Goal: Task Accomplishment & Management: Use online tool/utility

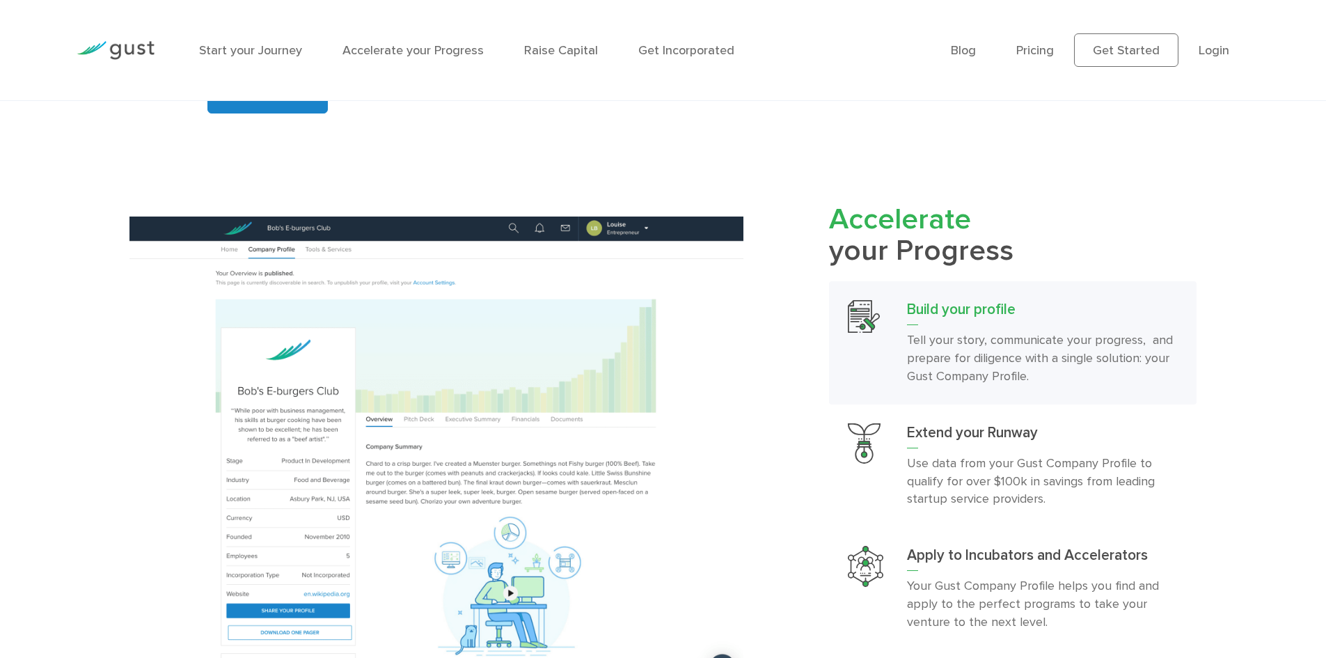
drag, startPoint x: 818, startPoint y: 367, endPoint x: 768, endPoint y: 386, distance: 52.6
click at [768, 386] on div "Accelerate your Progress Build your profile Tell your story, communicate your p…" at bounding box center [980, 452] width 453 height 496
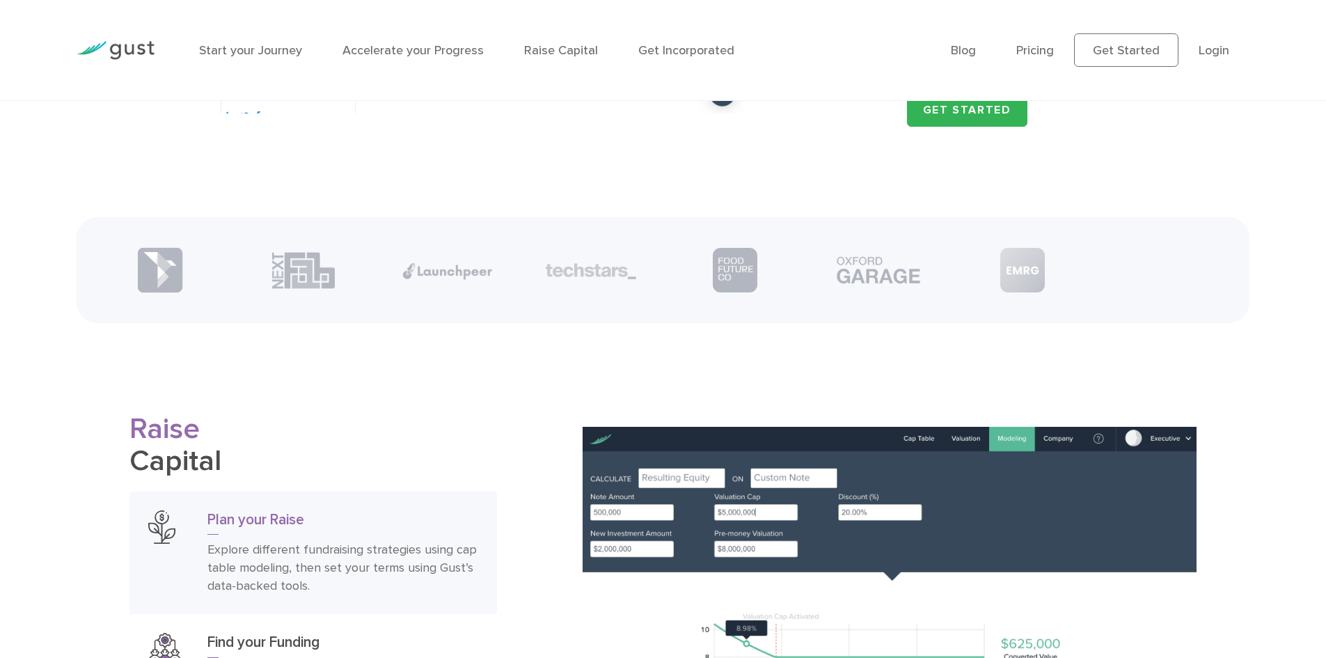
scroll to position [2157, 0]
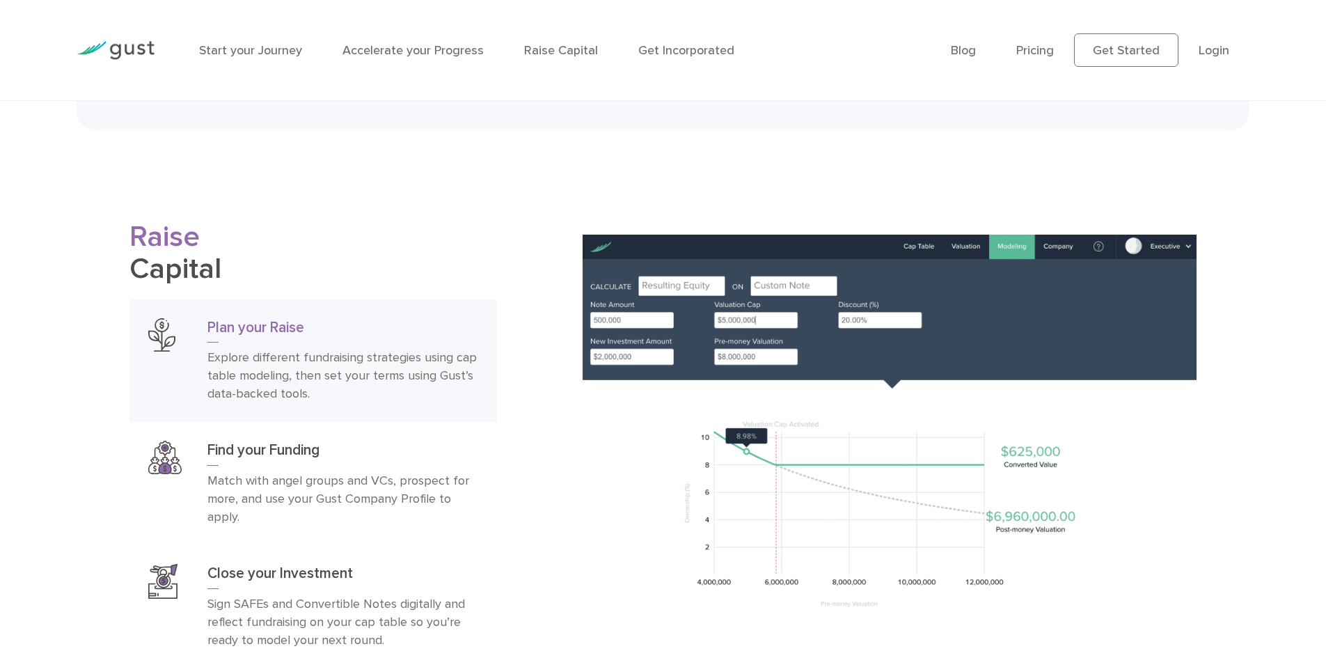
click at [768, 388] on img at bounding box center [888, 470] width 613 height 470
click at [658, 425] on img at bounding box center [888, 470] width 613 height 470
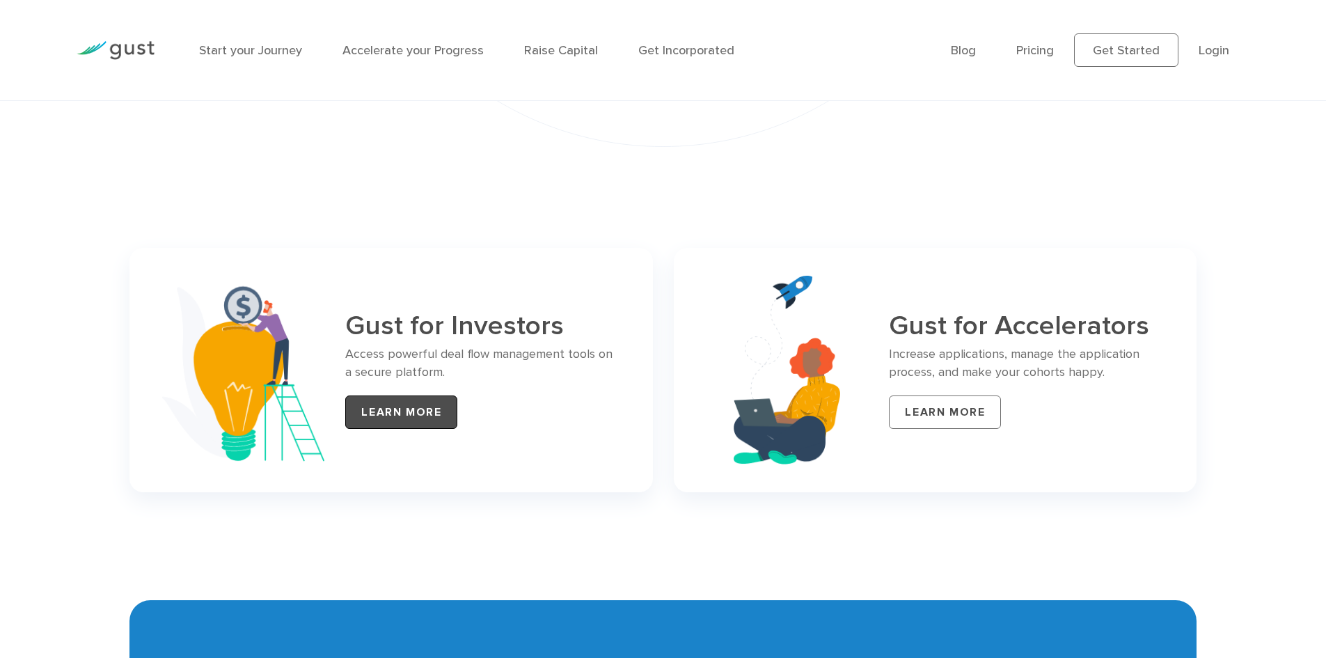
scroll to position [5632, 0]
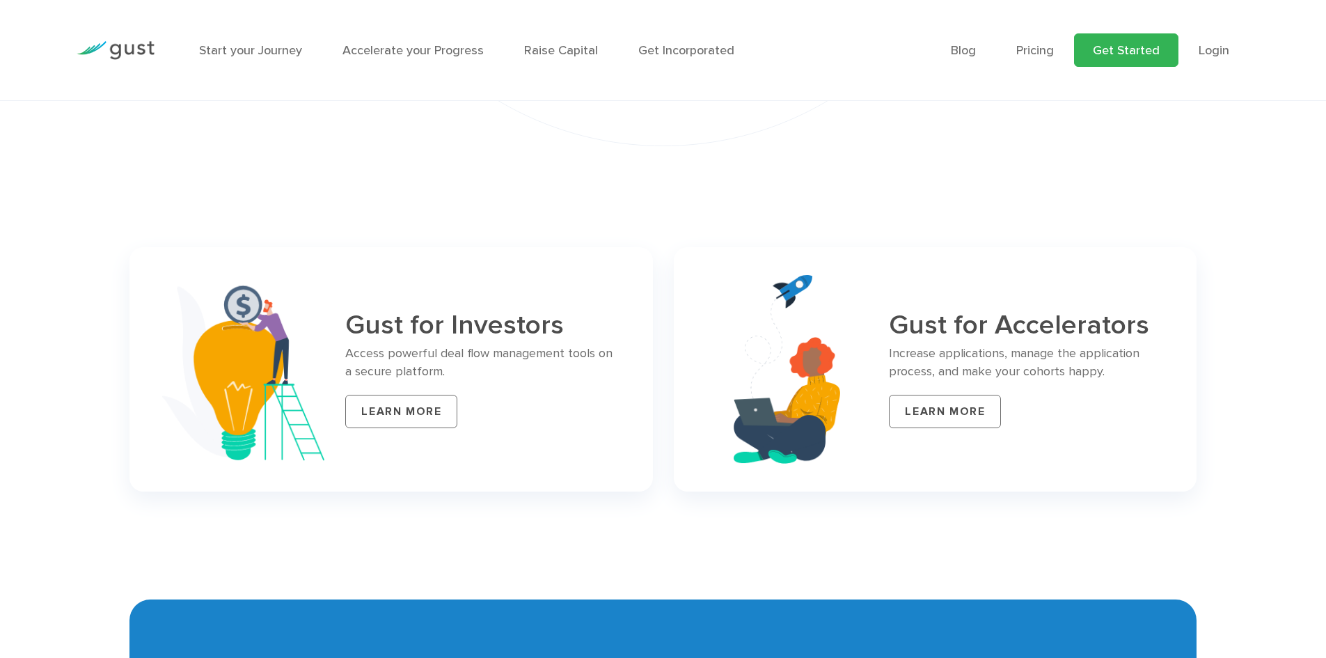
click at [1113, 51] on link "Get Started" at bounding box center [1126, 49] width 104 height 33
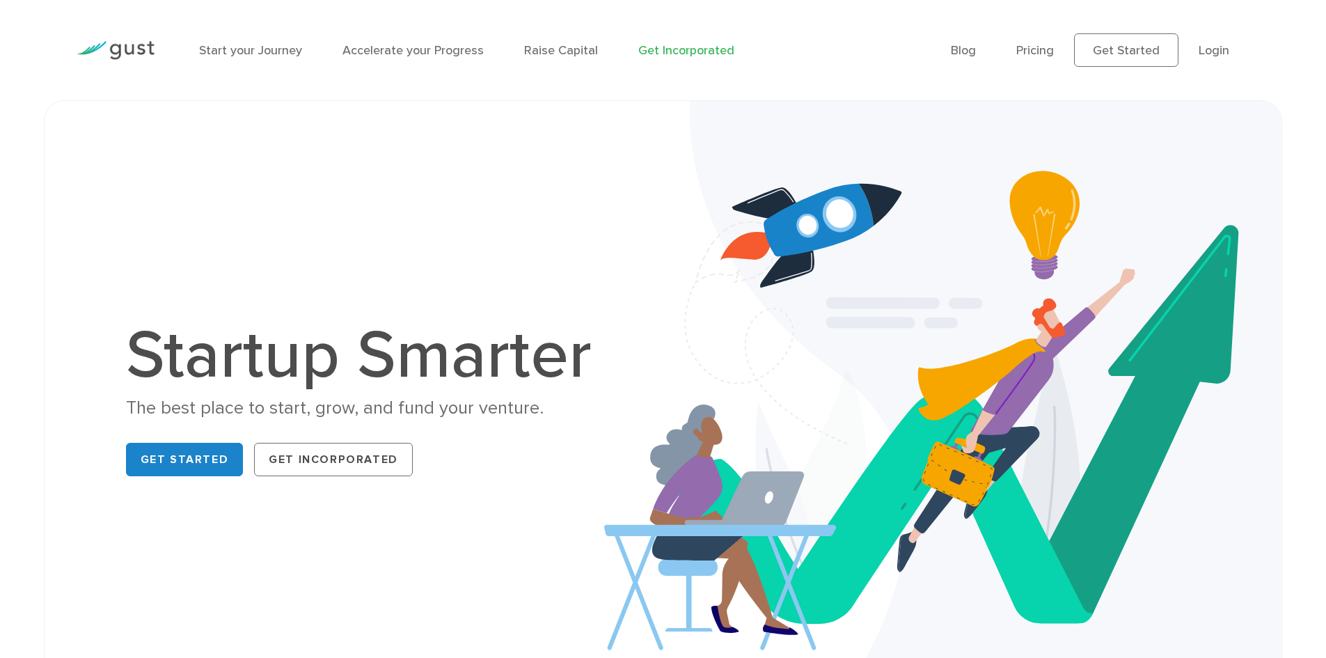
click at [683, 54] on link "Get Incorporated" at bounding box center [686, 50] width 96 height 15
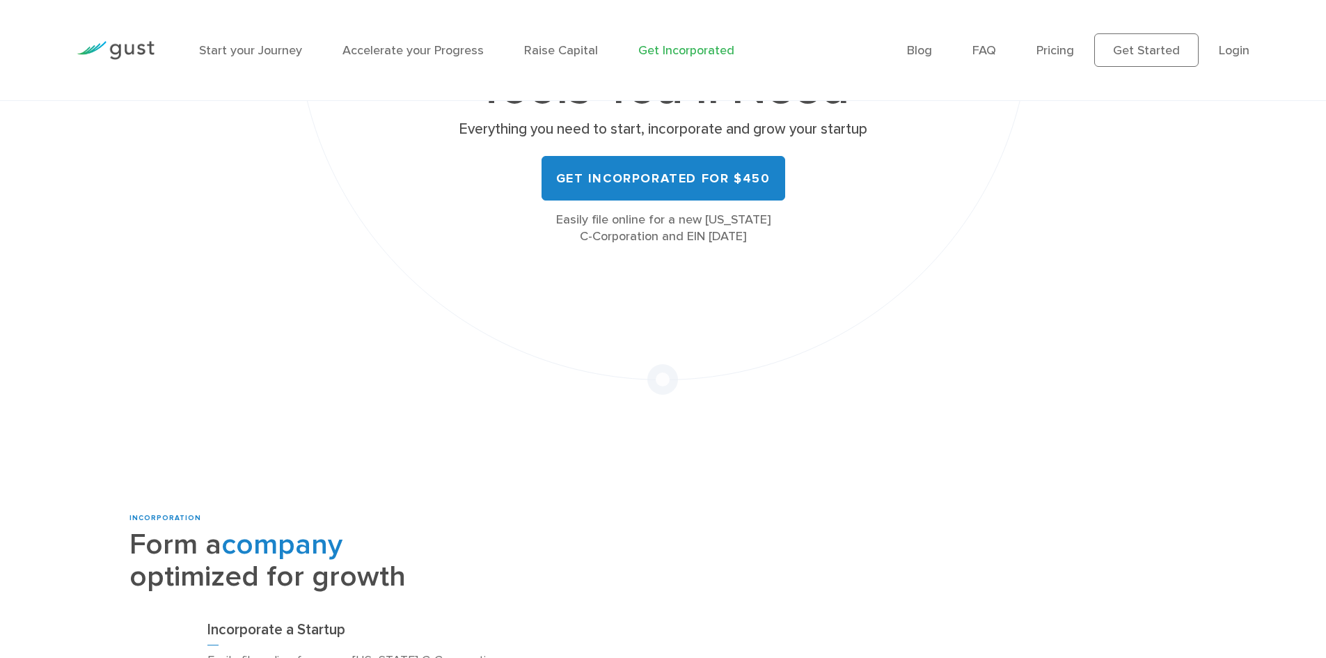
scroll to position [660, 0]
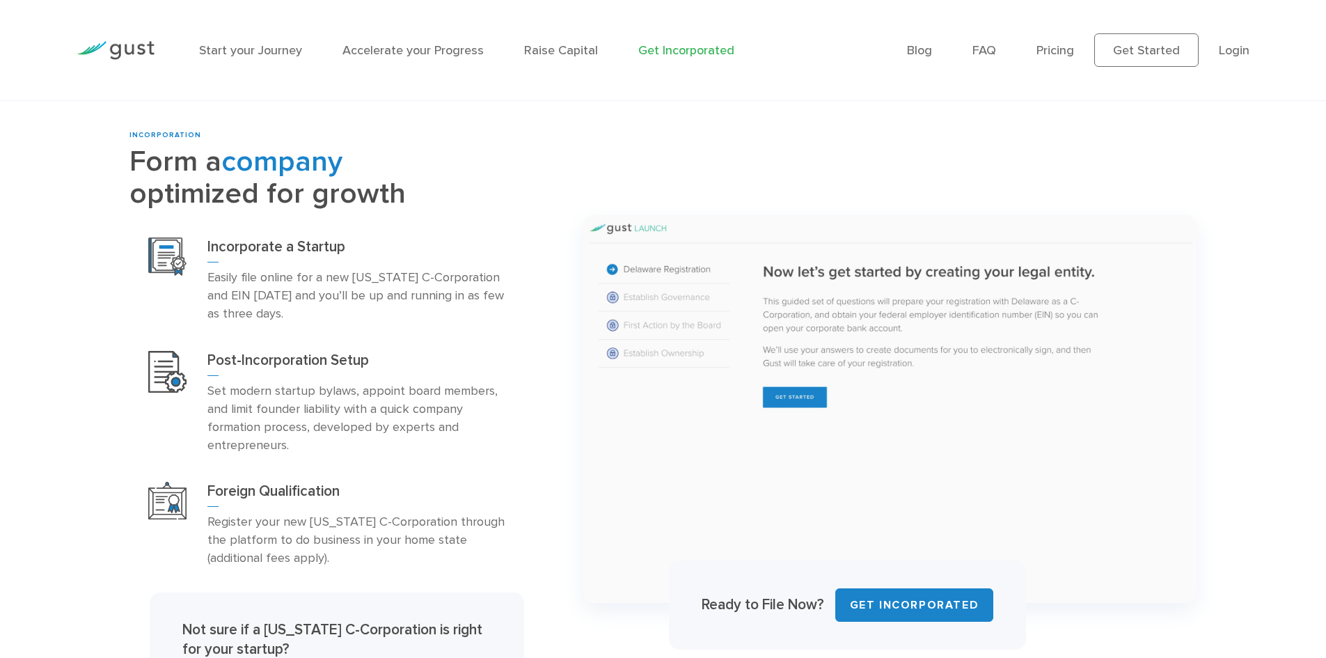
drag, startPoint x: 1014, startPoint y: 246, endPoint x: 1148, endPoint y: 122, distance: 183.2
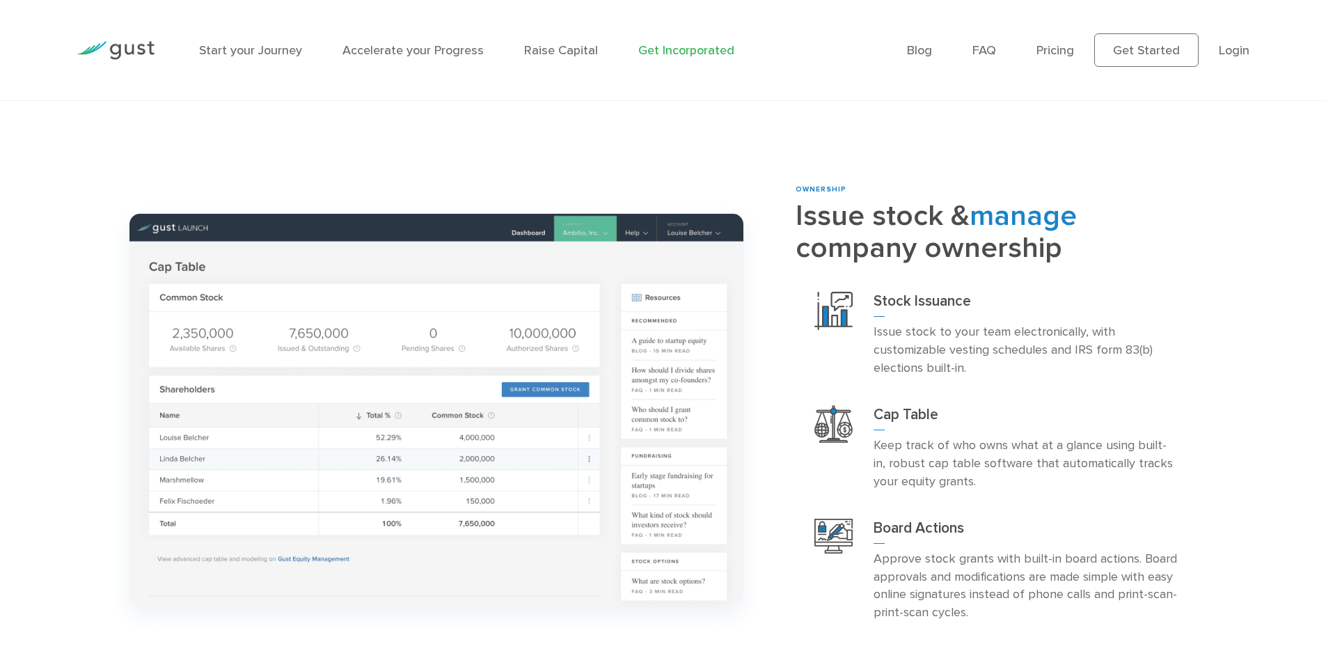
scroll to position [1565, 0]
